Goal: Information Seeking & Learning: Understand process/instructions

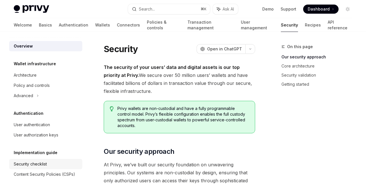
scroll to position [31, 0]
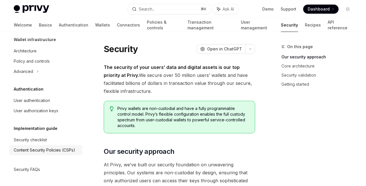
click at [54, 147] on div "Content Security Policies (CSPs)" at bounding box center [44, 150] width 61 height 7
type textarea "*"
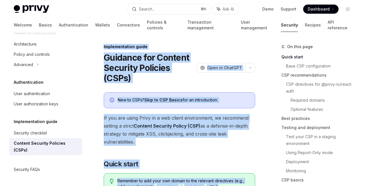
drag, startPoint x: 177, startPoint y: 137, endPoint x: 101, endPoint y: 45, distance: 119.6
copy div "Loremipsumdolo sitam Consecte adi Elitsed Doeiusmo Temporin (UTLa) EtdoLO Magn …"
click at [236, 135] on span "If you are using Privy in a web client environment, we recommend setting a stri…" at bounding box center [179, 130] width 151 height 32
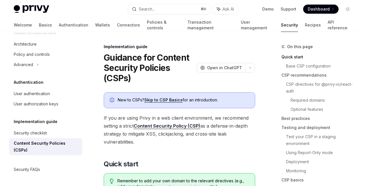
click at [226, 134] on span "If you are using Privy in a web client environment, we recommend setting a stri…" at bounding box center [179, 130] width 151 height 32
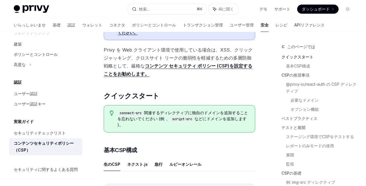
scroll to position [138, 0]
